Goal: Information Seeking & Learning: Learn about a topic

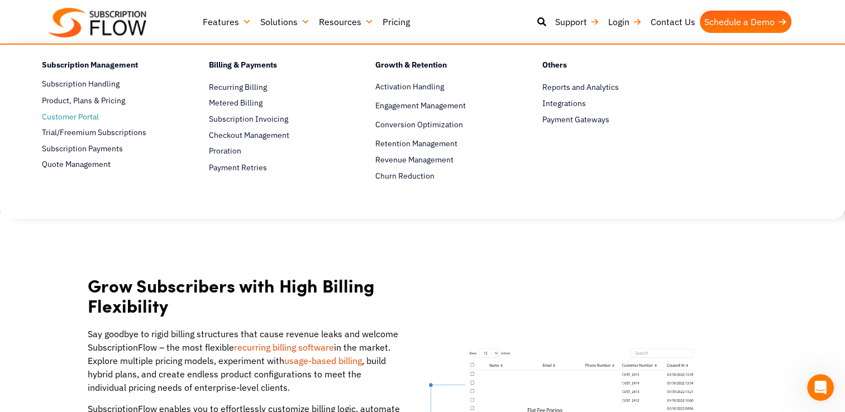
click at [72, 117] on span "Customer Portal" at bounding box center [70, 117] width 57 height 12
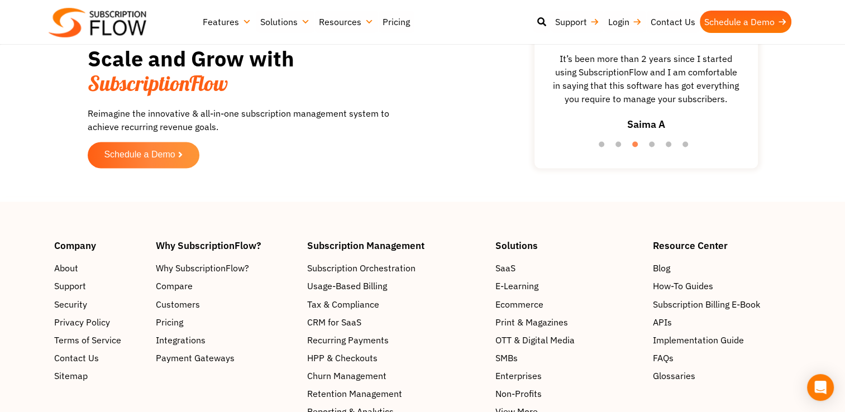
scroll to position [1843, 0]
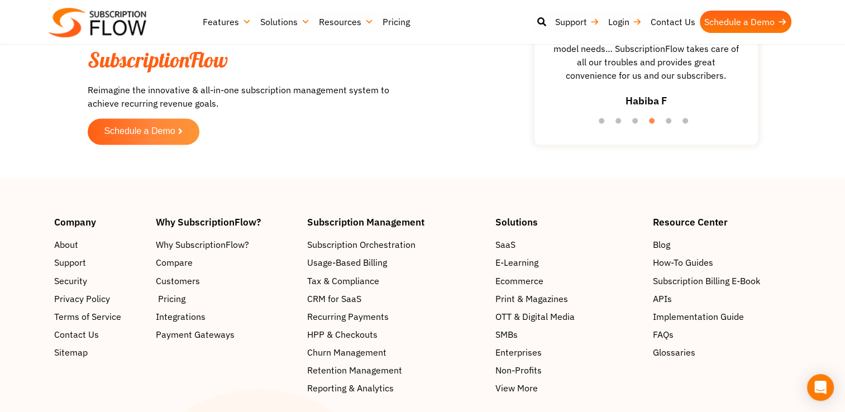
click at [169, 297] on span "Pricing" at bounding box center [171, 298] width 27 height 13
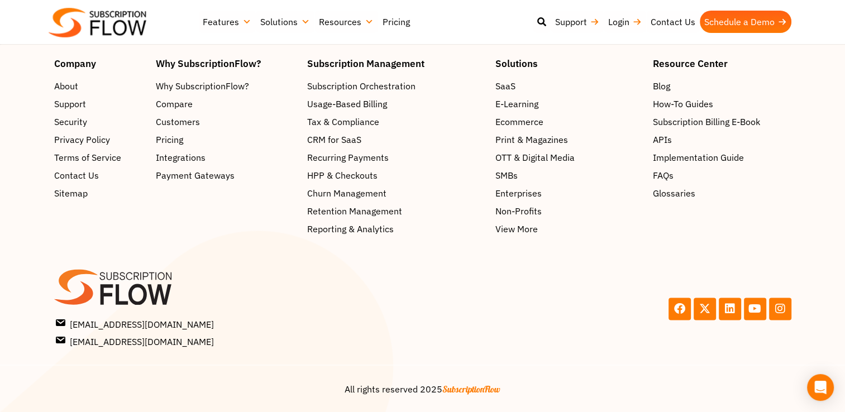
scroll to position [1801, 0]
click at [355, 88] on span "Subscription Orchestration" at bounding box center [363, 85] width 108 height 13
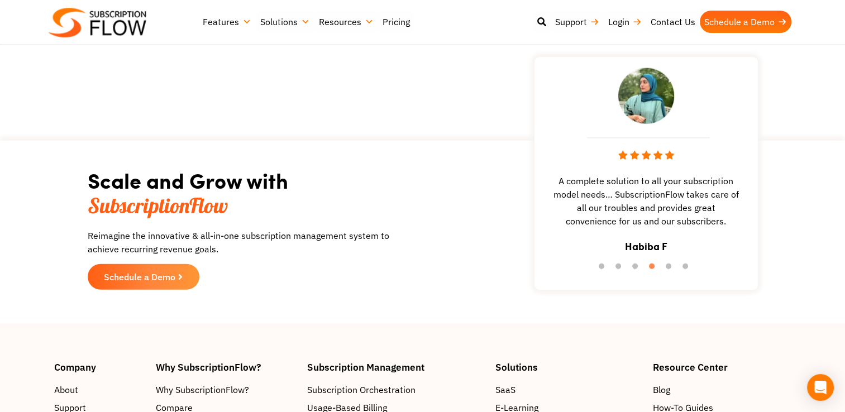
scroll to position [2681, 0]
